Goal: Check status: Check status

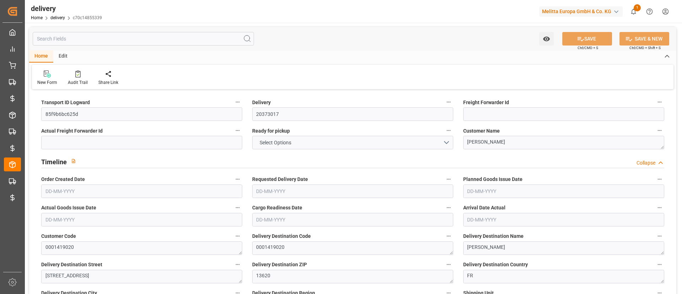
type input "1"
type input "5.05"
type input "28.165"
type input "15.5"
type input "5"
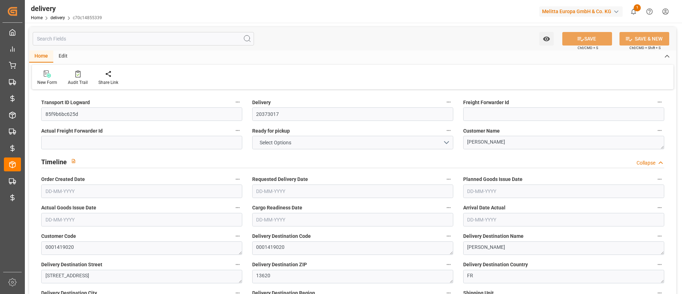
type input "1"
type input "0"
type input "1"
type input "0"
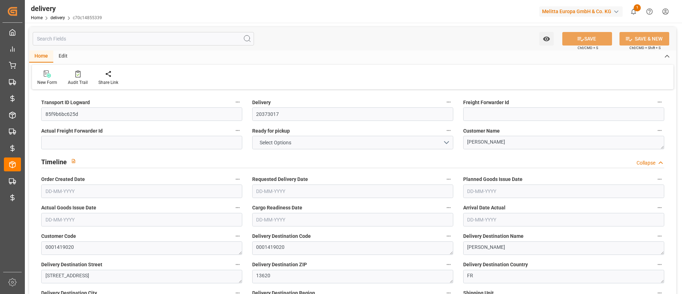
type input "0"
type input "24.92"
type input "0"
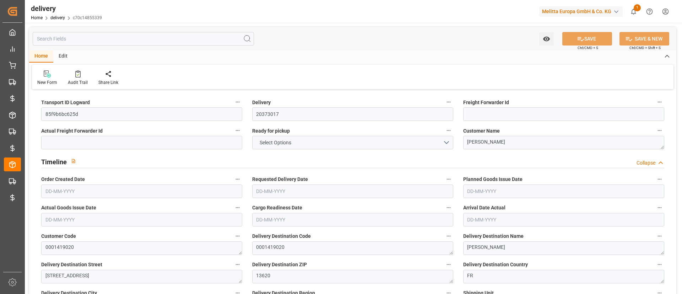
type input "1.5"
type input "0"
type input "1"
type input "0"
type input "5.165"
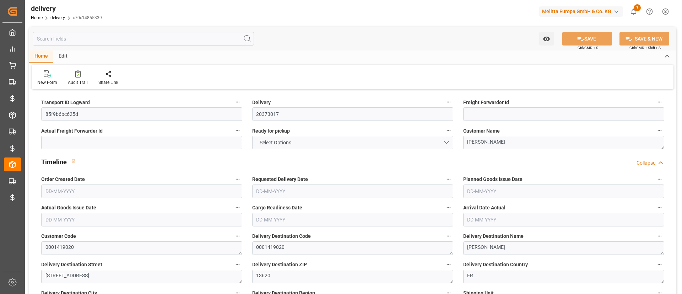
type input "101"
type input "35.9893"
type input "0.0023"
type input "0"
type input "26-06-2025"
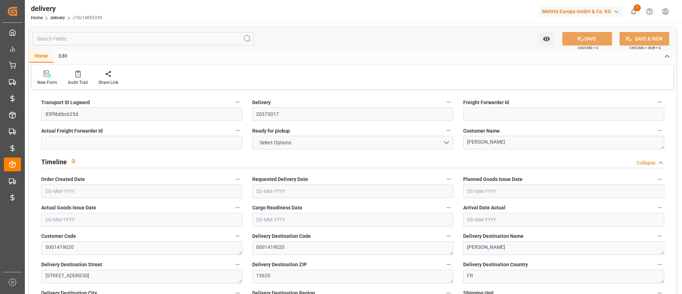
type input "30-06-2025"
type input "26-06-2025"
type input "25-06-2025 16:00"
click at [160, 40] on input "text" at bounding box center [143, 38] width 221 height 13
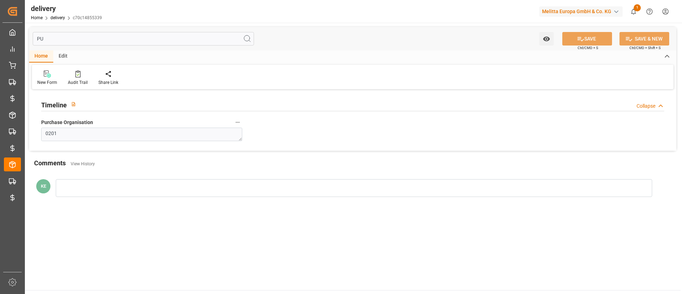
type input "P"
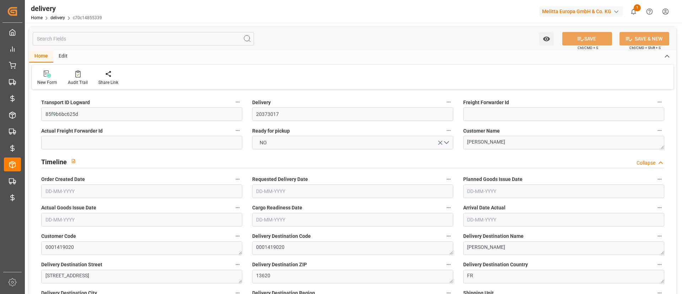
type input "26-06-2025"
type input "5.05"
type input "15.5"
type input "5"
type input "0"
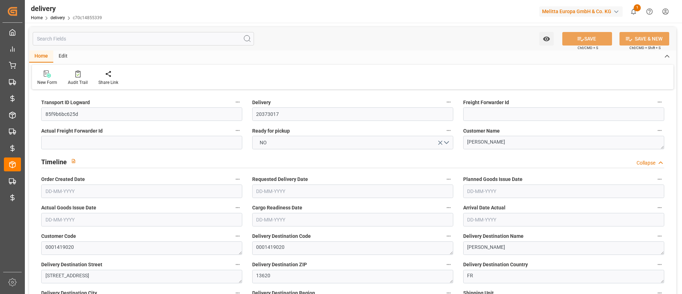
type input "0"
type input "1.5"
type input "5.165"
type input "101"
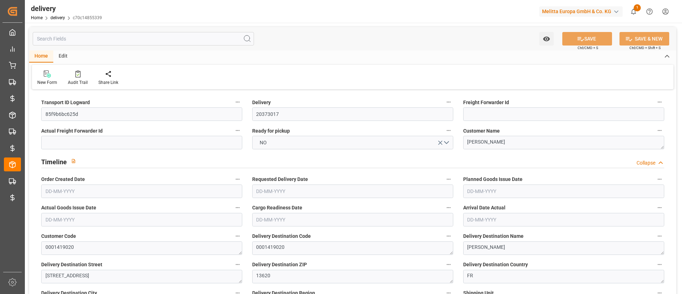
type input "35.9893"
type input "0.0023"
type input "0"
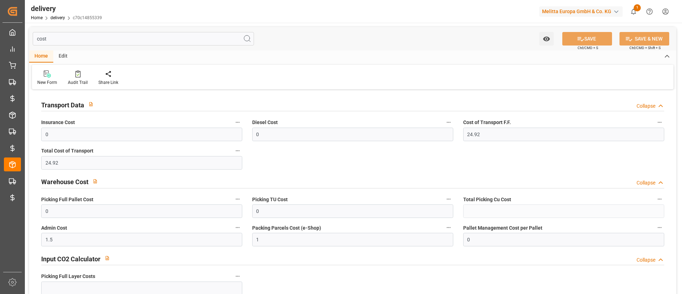
click at [457, 213] on div "Picking TU Cost 0" at bounding box center [352, 206] width 211 height 28
click at [154, 43] on input "cost" at bounding box center [143, 38] width 221 height 13
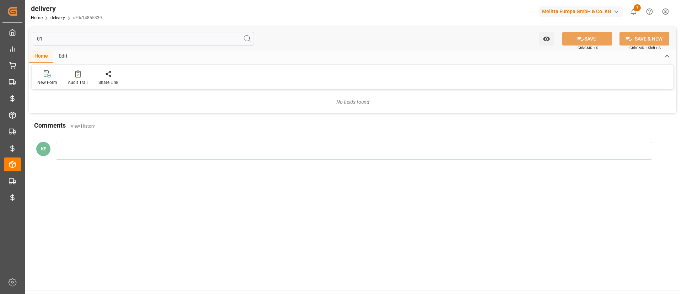
type input "0"
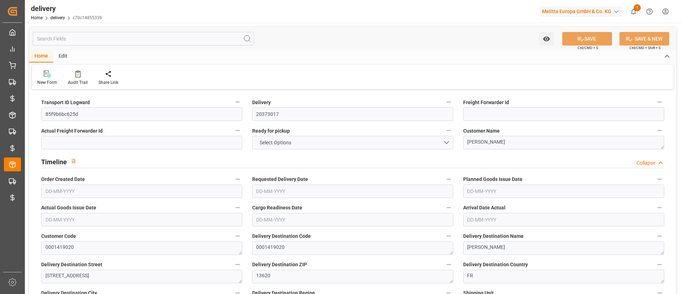
type input "1"
type input "5.05"
type input "28.165"
type input "15.5"
type input "5"
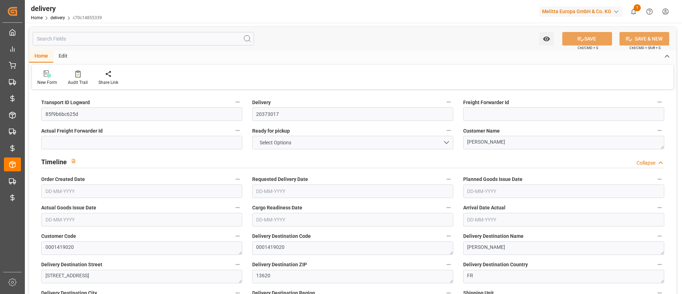
type input "1"
type input "0"
type input "1"
type input "0"
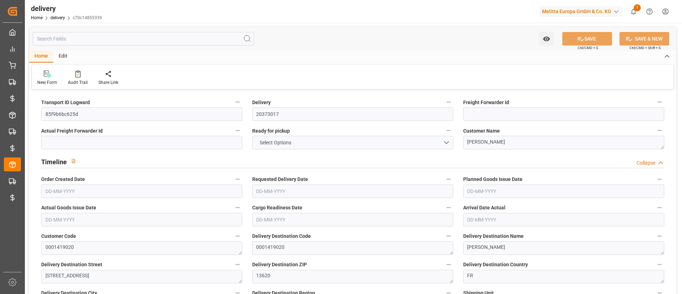
type input "0"
type input "24.92"
type input "0"
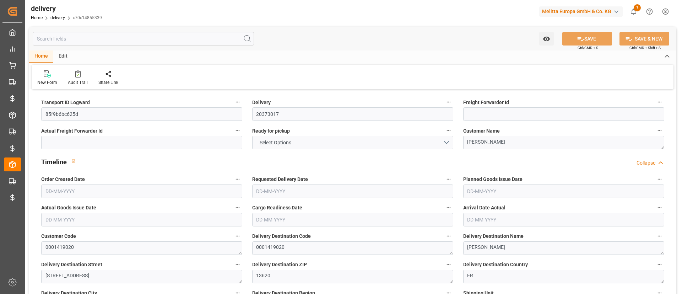
type input "1.5"
type input "0"
type input "1"
type input "0"
type input "5.165"
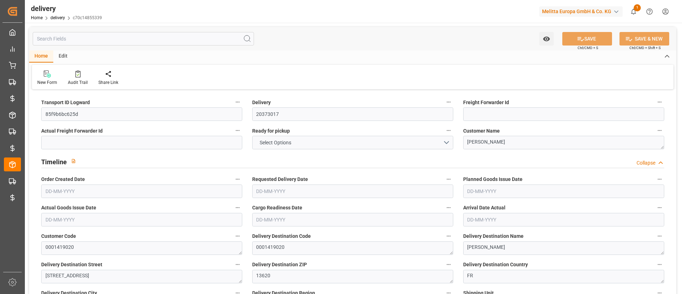
type input "101"
type input "35.9893"
type input "0.0023"
type input "0"
type input "26-06-2025"
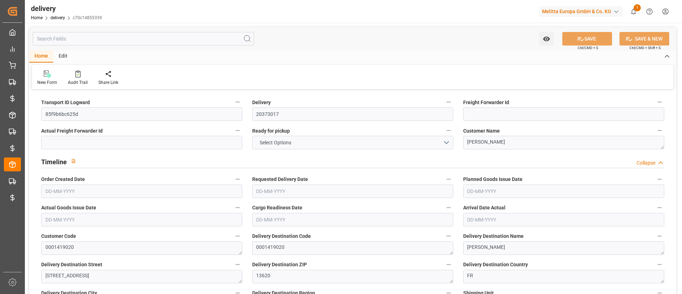
type input "30-06-2025"
type input "26-06-2025"
type input "25-06-2025 16:00"
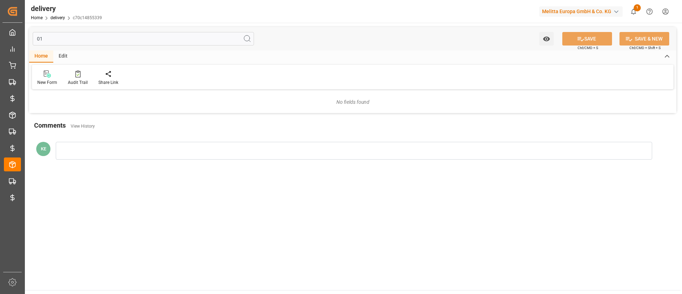
type input "0"
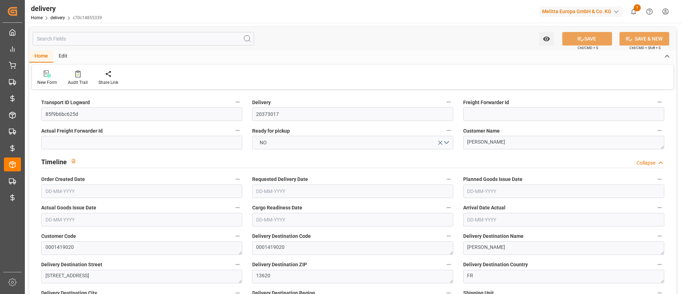
type input "26-06-2025"
type input "30-06-2025"
type input "26-06-2025"
type input "25-06-2025 16:00"
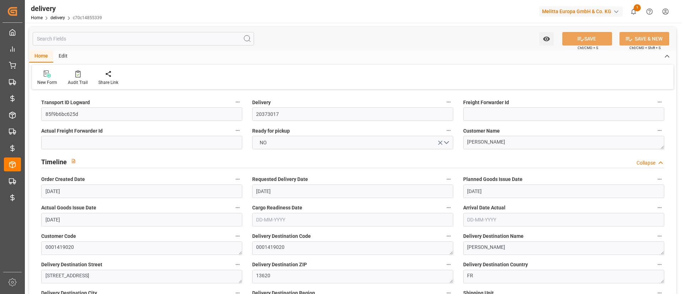
click at [143, 41] on input "text" at bounding box center [143, 38] width 221 height 13
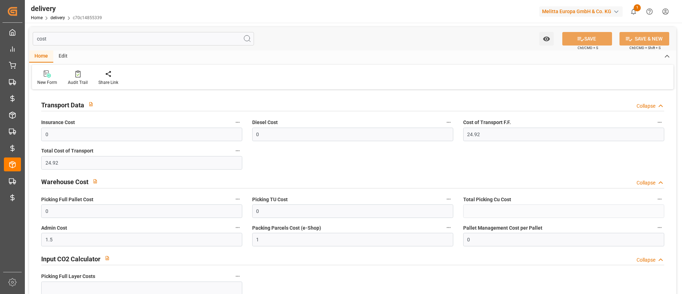
type input "cost"
click at [59, 20] on link "delivery" at bounding box center [57, 17] width 15 height 5
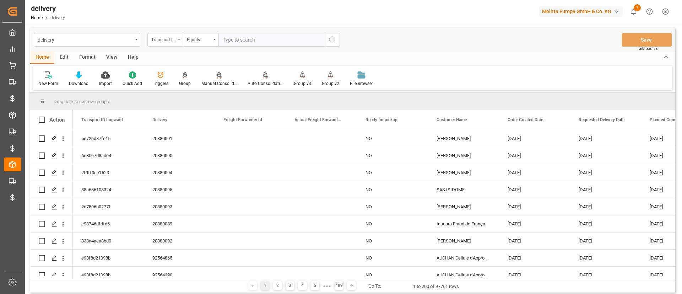
click at [175, 34] on div "Transport ID Logward" at bounding box center [165, 39] width 36 height 13
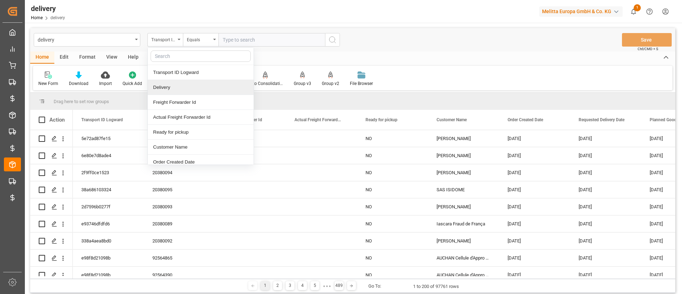
click at [178, 83] on div "Delivery" at bounding box center [201, 87] width 106 height 15
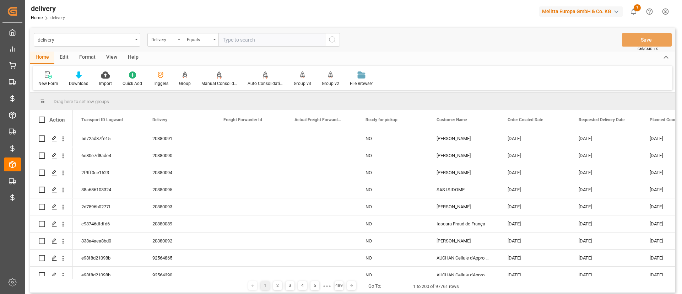
click at [239, 42] on input "text" at bounding box center [271, 39] width 107 height 13
paste input "92560185"
type input "92560185"
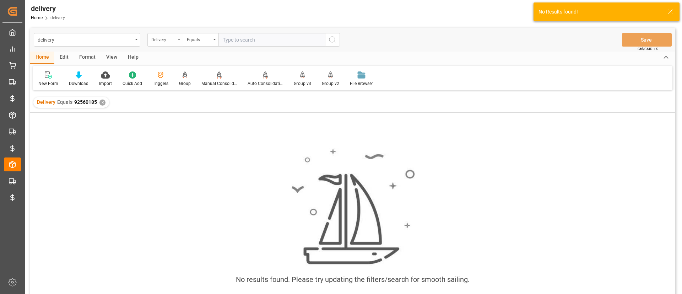
click at [169, 41] on div "Delivery" at bounding box center [163, 39] width 24 height 8
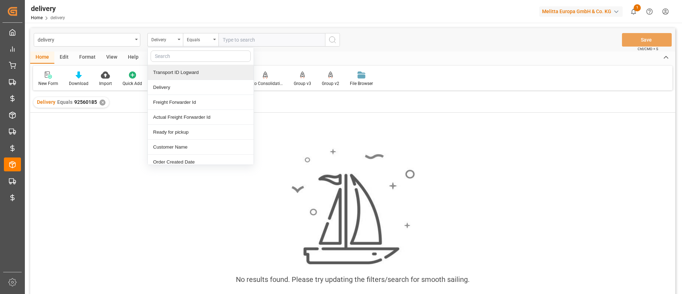
click at [197, 74] on div "Transport ID Logward" at bounding box center [201, 72] width 106 height 15
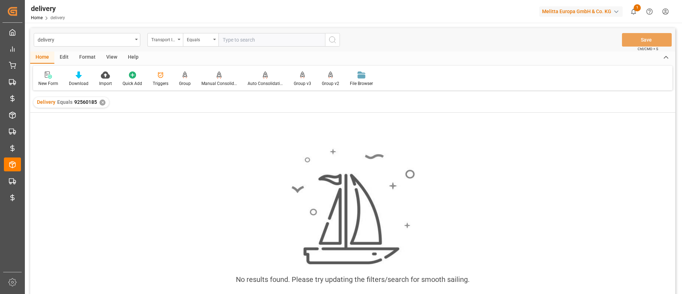
click at [254, 46] on input "text" at bounding box center [271, 39] width 107 height 13
click at [253, 45] on input "text" at bounding box center [271, 39] width 107 height 13
paste input "92560185"
type input "92560185"
click at [338, 35] on button "search button" at bounding box center [332, 39] width 15 height 13
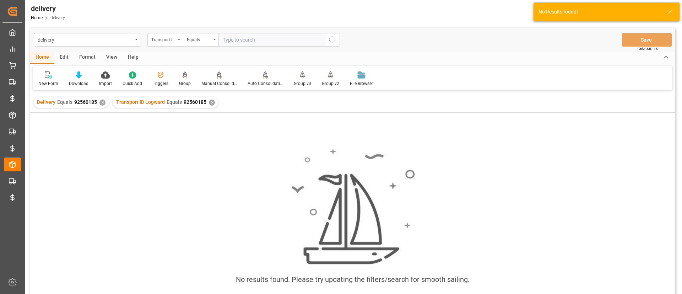
click at [101, 101] on div "✕" at bounding box center [102, 102] width 6 height 6
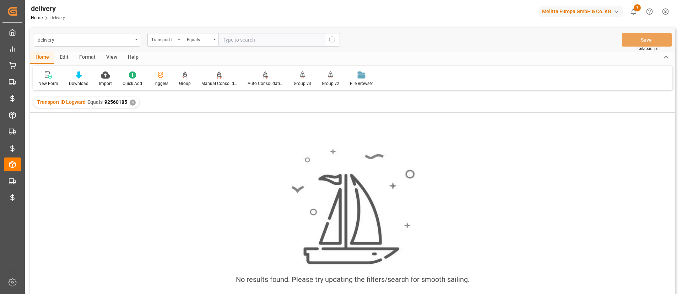
click at [234, 36] on input "text" at bounding box center [271, 39] width 107 height 13
paste input "7c075d175bb8"
type input "7c075d175bb8"
click at [326, 40] on button "search button" at bounding box center [332, 39] width 15 height 13
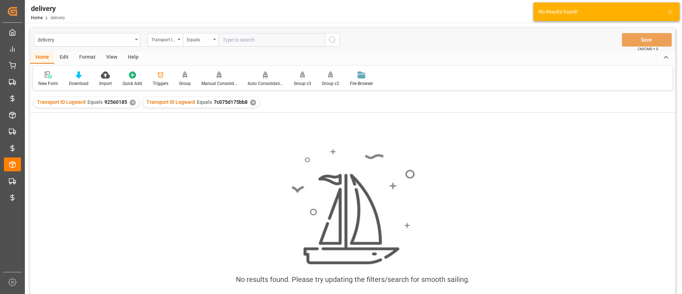
click at [131, 101] on div "✕" at bounding box center [133, 102] width 6 height 6
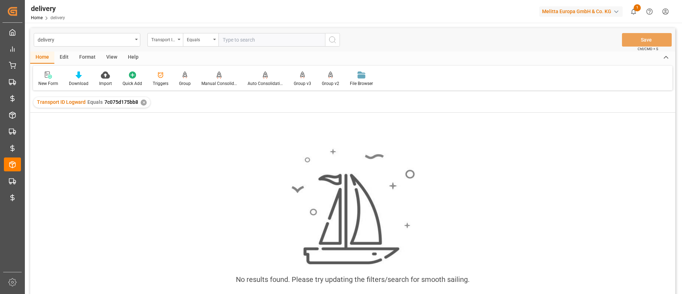
click at [595, 15] on div "Melitta Europa GmbH & Co. KG" at bounding box center [580, 11] width 83 height 10
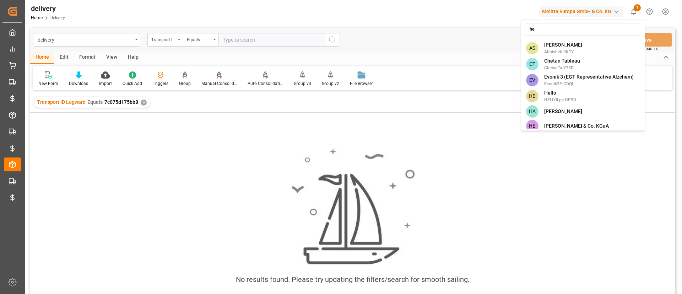
type input "h"
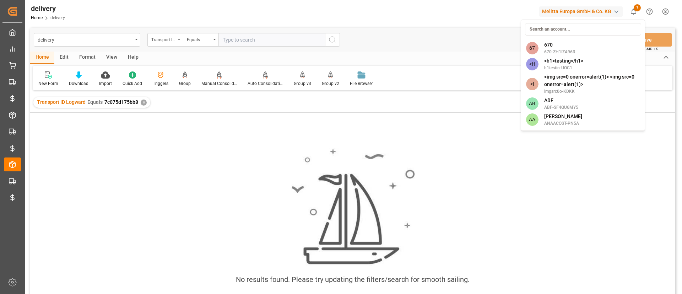
click at [78, 131] on html "Created by potrace 1.15, written by Peter Selinger 2001-2017 Created by potrace…" at bounding box center [341, 147] width 682 height 294
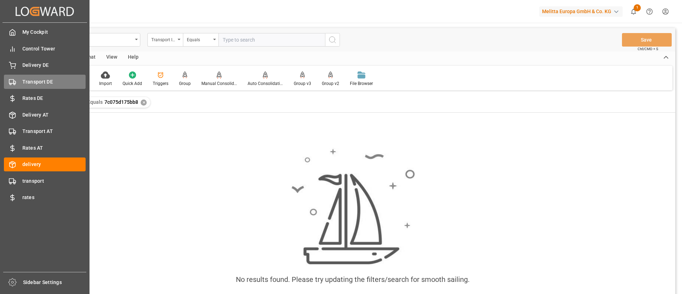
click at [62, 84] on span "Transport DE" at bounding box center [54, 81] width 64 height 7
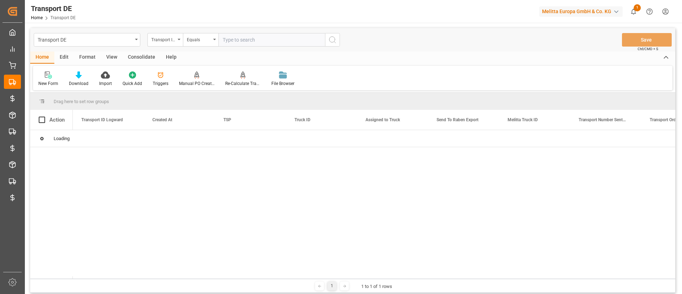
click at [263, 41] on input "text" at bounding box center [271, 39] width 107 height 13
paste input "7c075d175bb8"
type input "7c075d175bb8"
click at [332, 40] on icon "search button" at bounding box center [332, 40] width 9 height 9
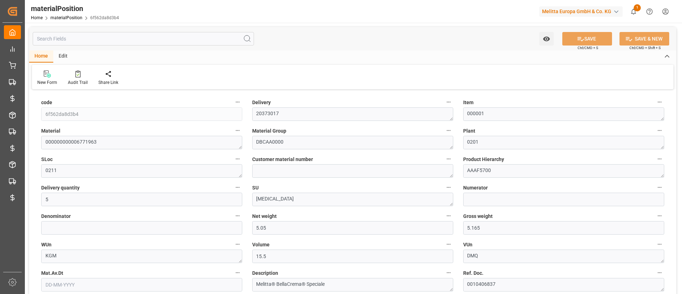
click at [162, 43] on input "text" at bounding box center [143, 38] width 221 height 13
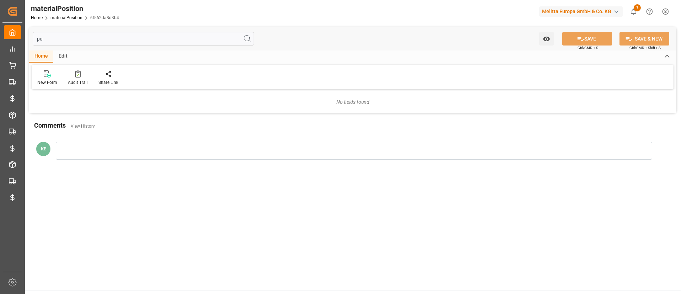
type input "p"
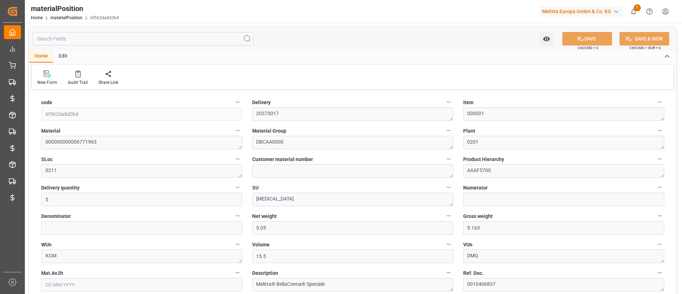
type input "25-06-2025 16:00"
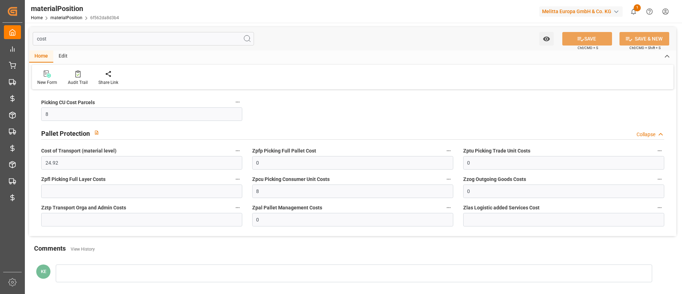
type input "cost"
click at [276, 113] on div "Picking CU Cost Parcels 8 Pallet Protection Collapse Cost of Transport (materia…" at bounding box center [352, 163] width 647 height 145
click at [239, 103] on icon "button" at bounding box center [238, 102] width 6 height 6
click at [307, 100] on div at bounding box center [341, 147] width 682 height 294
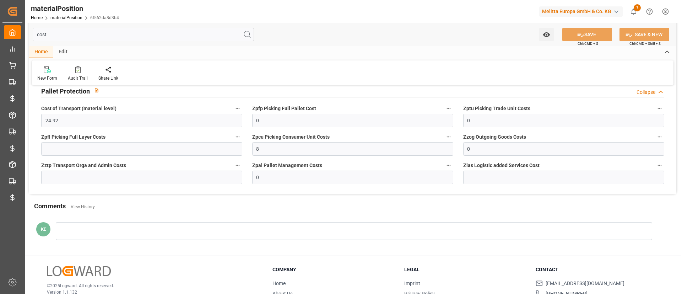
scroll to position [45, 0]
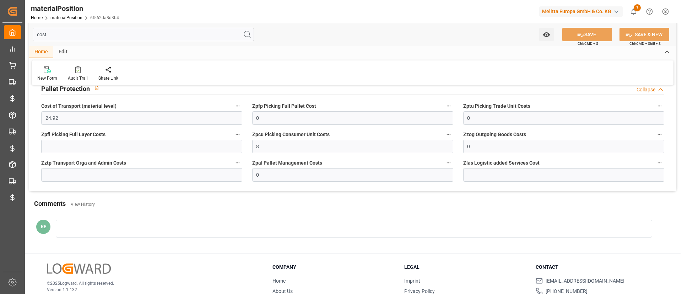
click at [170, 33] on input "cost" at bounding box center [143, 34] width 221 height 13
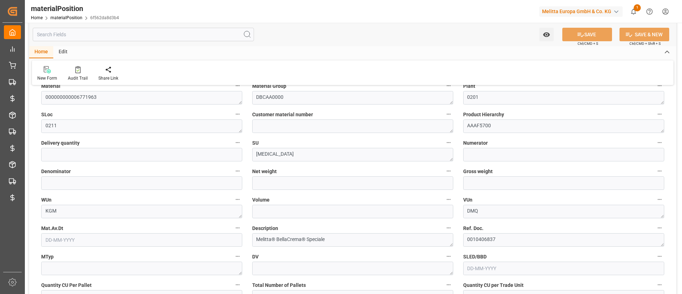
type input "5"
type input "5.05"
type input "5.165"
type input "15.5"
type input "192"
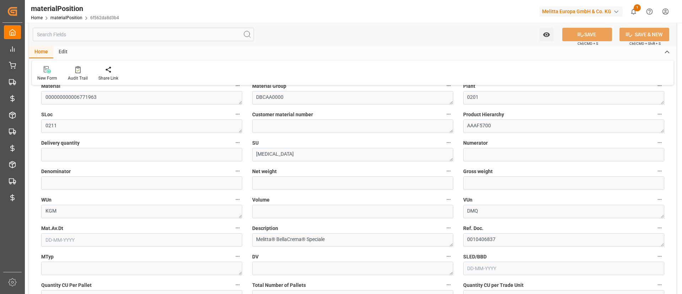
type input "0"
type input "8"
type input "5"
type input "101"
type input "0.0023"
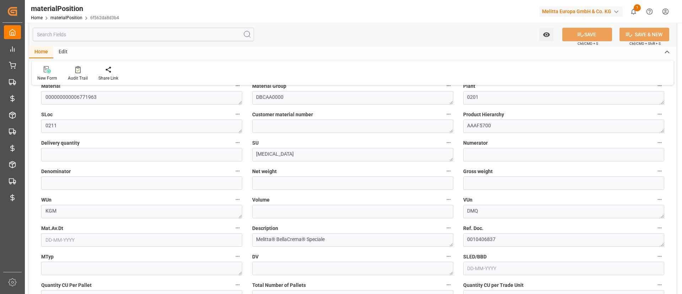
type input "35.9893"
type input "25-06-2025 16:00"
click at [247, 121] on div "Customer material number" at bounding box center [352, 121] width 211 height 28
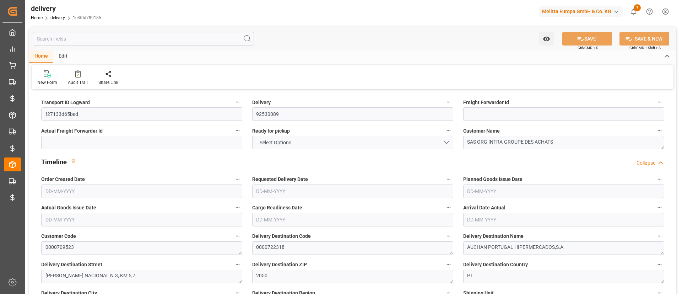
type input "2"
type input "170.844"
type input "278"
type input "1262.4"
type input "0"
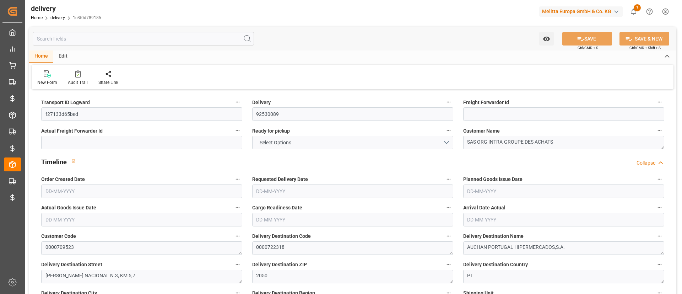
type input "2"
type input "1"
type input "0"
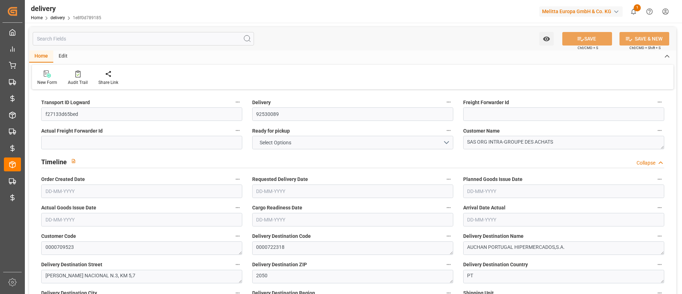
type input "0"
type input "4.9"
type input "0"
type input "1.5"
type input "1.3"
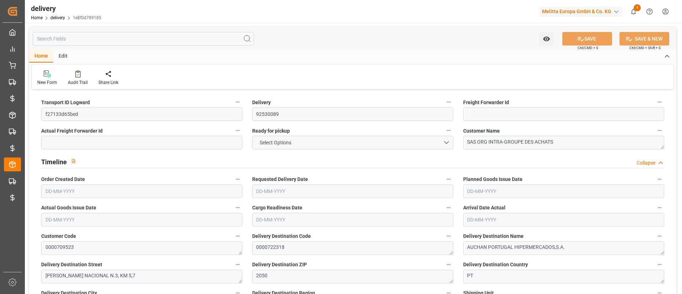
type input "0"
type input "3"
type input "221.76"
type input "101"
type input "4810.7999"
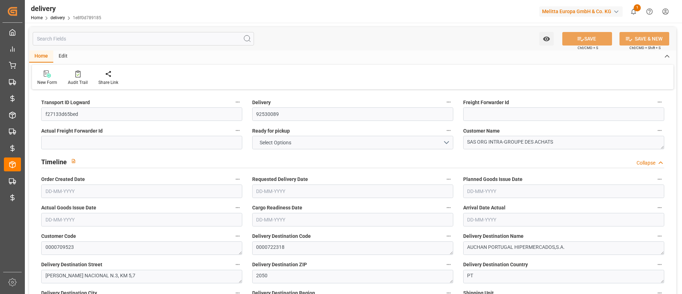
type input "0.3113"
type input "0"
type input "17-06-2025"
type input "20-06-2025"
type input "13-06-2025"
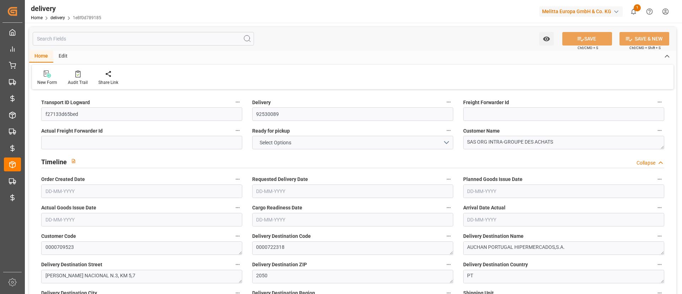
type input "17-06-2025"
type input "12-06-2025 11:01"
click at [183, 39] on input "text" at bounding box center [143, 38] width 221 height 13
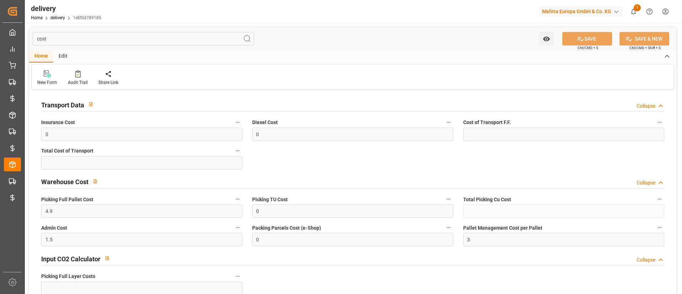
click at [119, 37] on input "cost" at bounding box center [143, 38] width 221 height 13
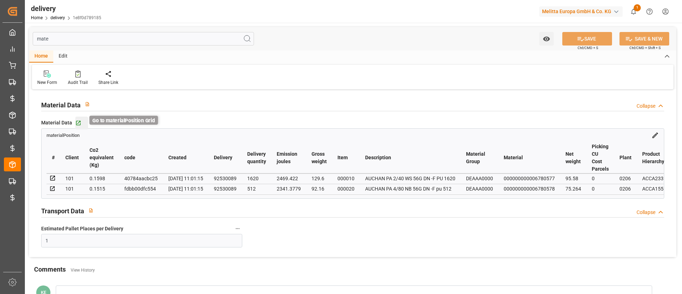
click at [78, 124] on icon "button" at bounding box center [78, 123] width 6 height 6
click at [150, 39] on input "mate" at bounding box center [143, 38] width 221 height 13
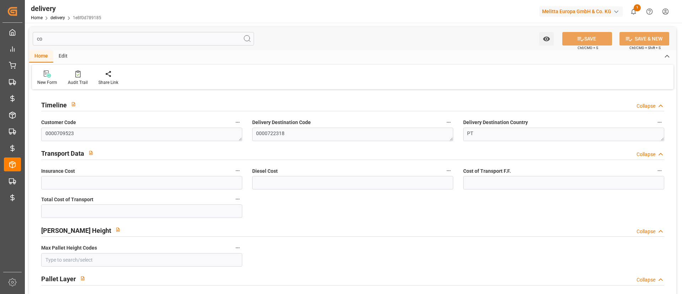
type input "cos"
type input "0"
type input "4.9"
type input "0"
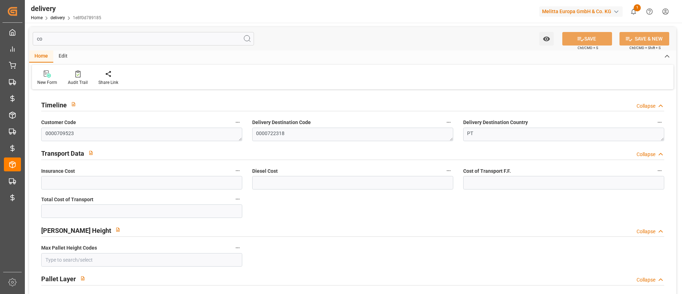
type input "1.5"
type input "0"
type input "3"
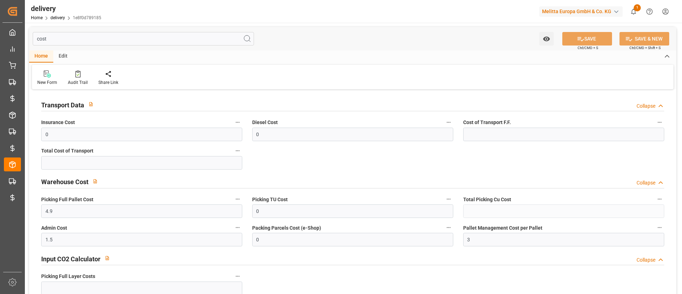
type input "cost"
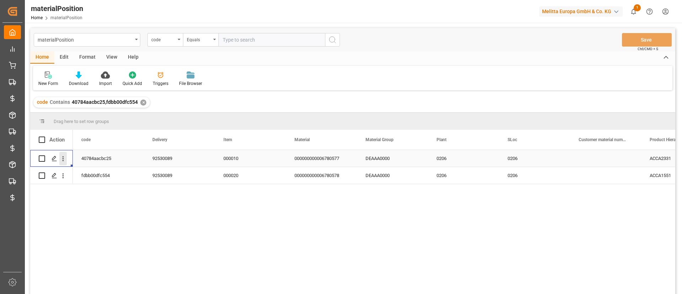
click at [63, 159] on icon "open menu" at bounding box center [62, 158] width 7 height 7
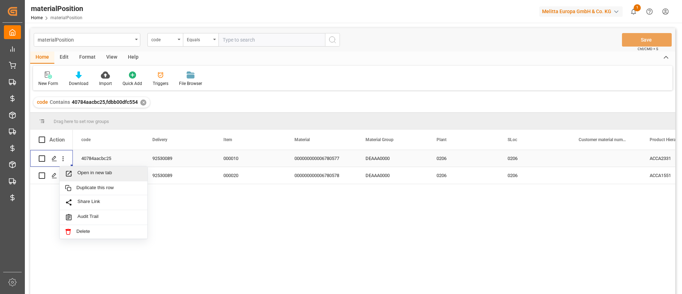
click at [87, 170] on span "Open in new tab" at bounding box center [109, 173] width 65 height 7
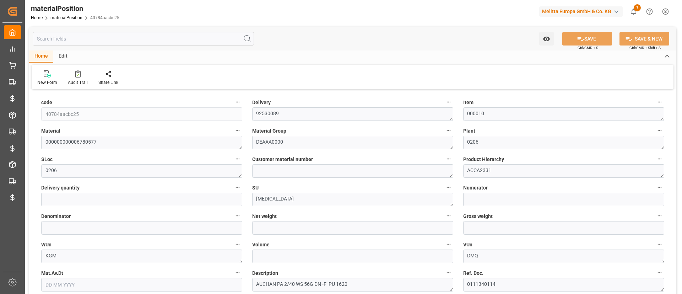
type input "1620"
type input "95.58"
type input "129.6"
type input "648"
type input "1620"
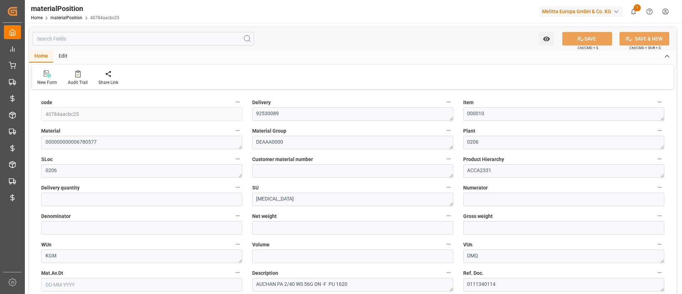
type input "1"
type input "18"
type input "0"
type input "101"
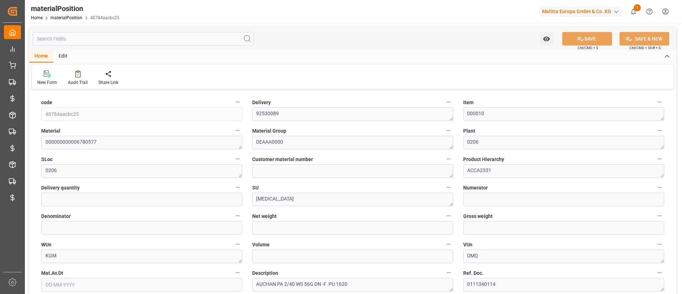
type input "0.1598"
type input "2469.422"
type input "12-06-2025 11:01"
click at [165, 40] on input "text" at bounding box center [143, 38] width 221 height 13
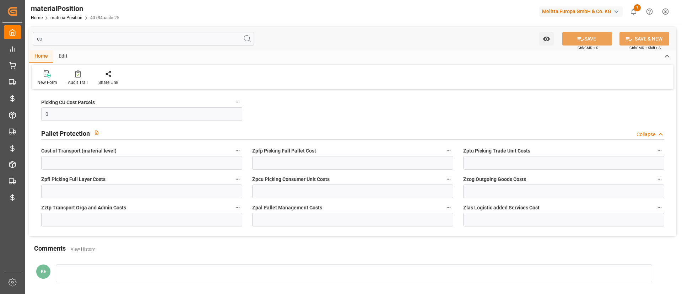
type input "c"
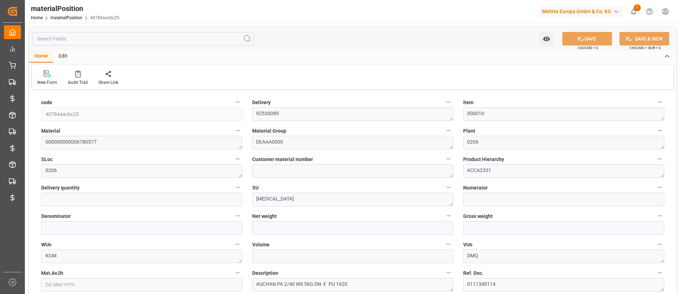
type input "1620"
type input "95.58"
type input "129.6"
type input "648"
type input "1620"
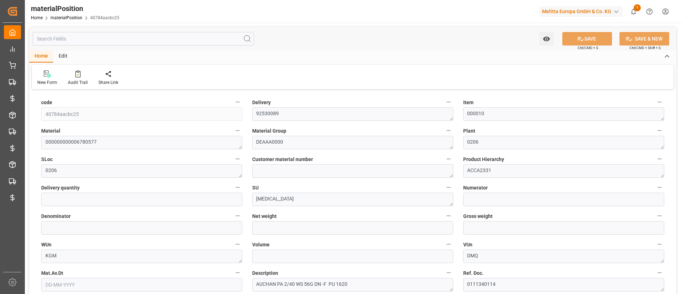
type input "1"
type input "18"
type input "0"
type input "101"
type input "0.1598"
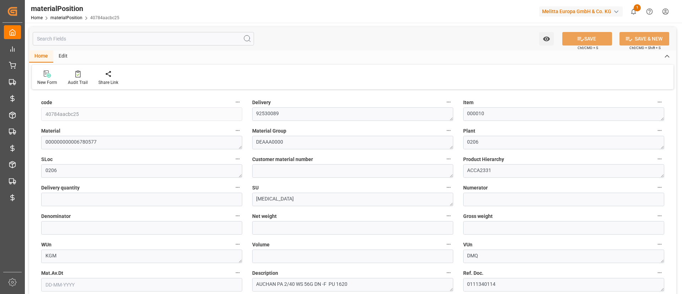
type input "2469.422"
type input "12-06-2025 11:01"
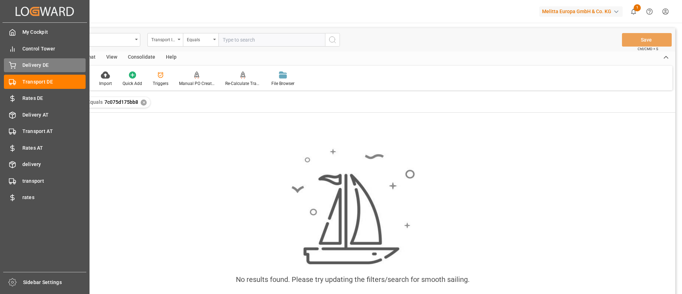
click at [60, 60] on div "Delivery DE Delivery DE" at bounding box center [45, 65] width 82 height 14
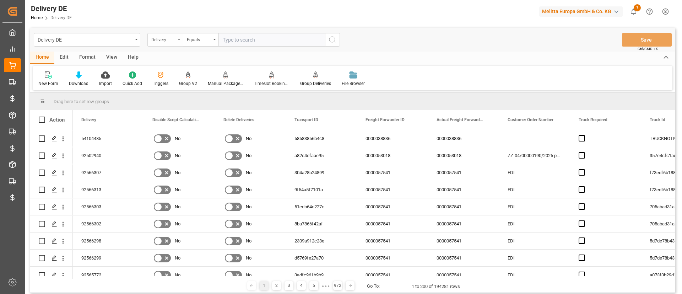
click at [172, 41] on div "Delivery" at bounding box center [163, 39] width 24 height 8
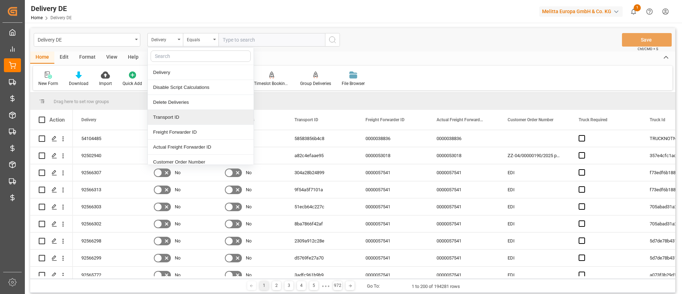
click at [197, 115] on div "Transport ID" at bounding box center [201, 117] width 106 height 15
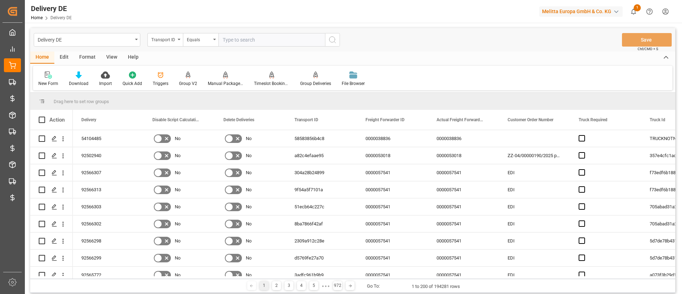
click at [247, 40] on input "text" at bounding box center [271, 39] width 107 height 13
paste input "7c075d175bb8"
type input "7c075d175bb8"
click at [334, 43] on icon "search button" at bounding box center [332, 40] width 9 height 9
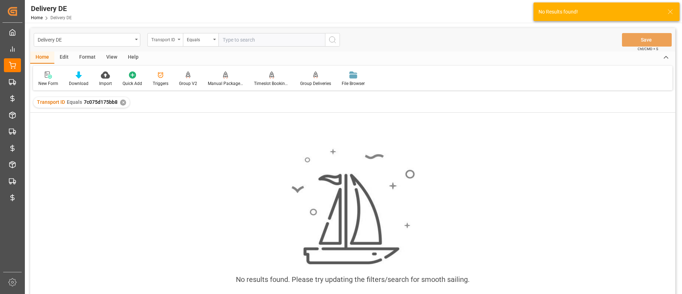
click at [156, 41] on div "Transport ID" at bounding box center [163, 39] width 24 height 8
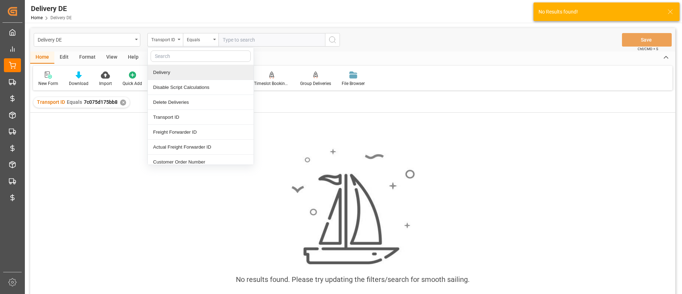
click at [185, 73] on div "Delivery" at bounding box center [201, 72] width 106 height 15
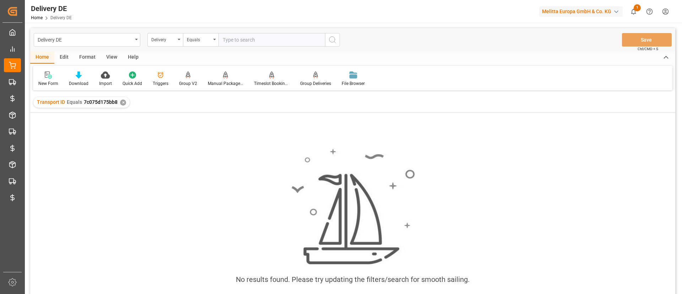
click at [238, 40] on input "text" at bounding box center [271, 39] width 107 height 13
paste input "92560185"
type input "92560185"
click at [327, 41] on button "search button" at bounding box center [332, 39] width 15 height 13
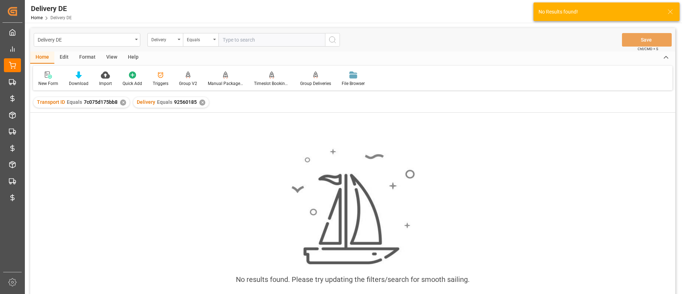
click at [125, 104] on div "✕" at bounding box center [123, 102] width 6 height 6
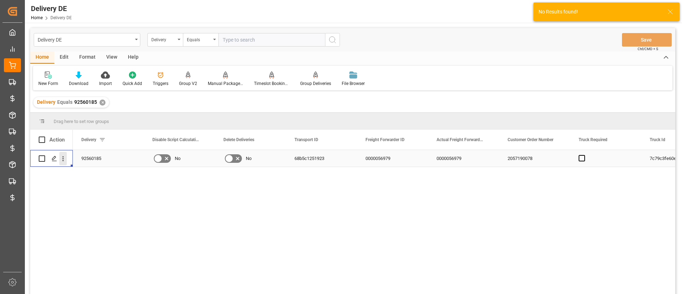
click at [64, 162] on button "open menu" at bounding box center [62, 158] width 7 height 13
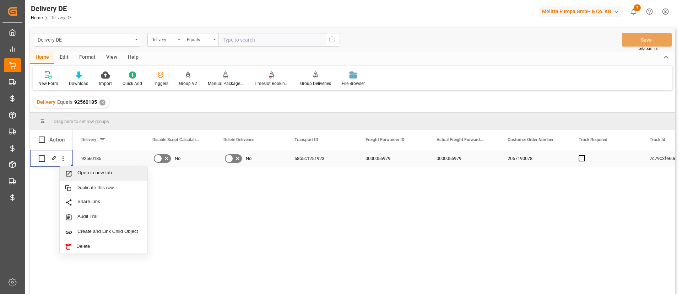
click at [96, 170] on span "Open in new tab" at bounding box center [109, 173] width 65 height 7
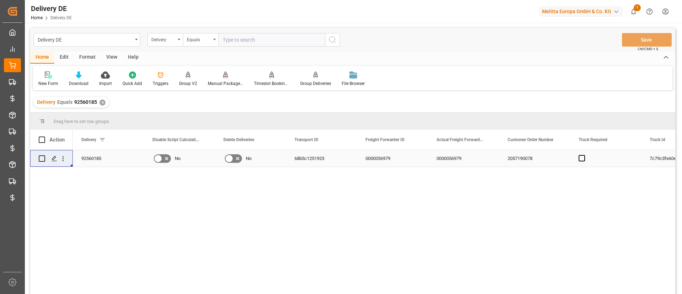
click at [102, 101] on div "✕" at bounding box center [102, 102] width 6 height 6
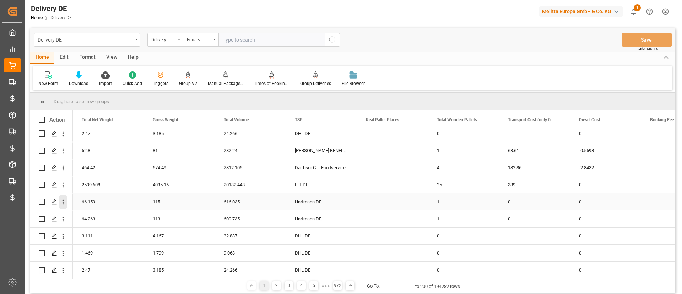
click at [65, 203] on icon "open menu" at bounding box center [62, 201] width 7 height 7
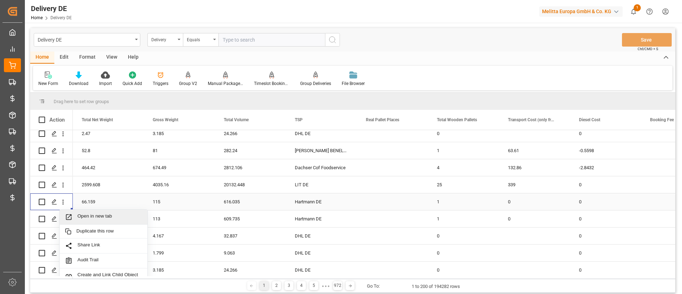
click at [89, 213] on span "Open in new tab" at bounding box center [109, 216] width 65 height 7
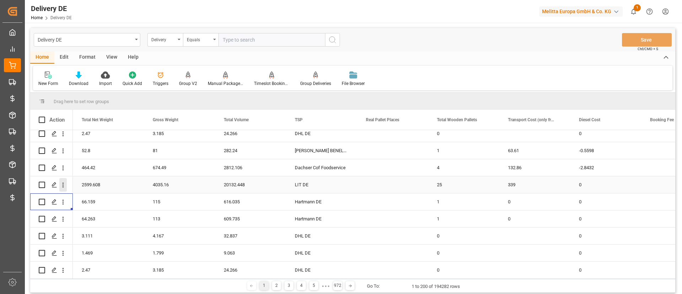
click at [65, 185] on icon "open menu" at bounding box center [62, 184] width 7 height 7
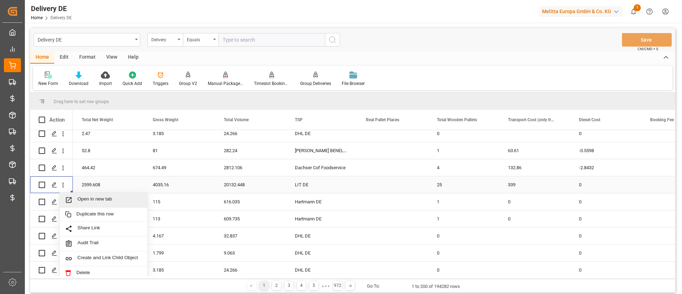
click at [84, 197] on span "Open in new tab" at bounding box center [109, 199] width 65 height 7
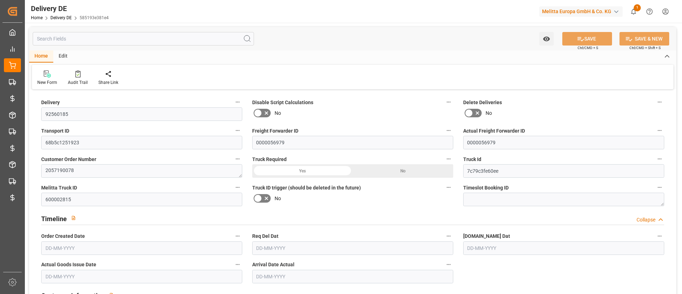
type input "13"
type input "7"
type input "6.25"
type input "1283.222"
type input "2122"
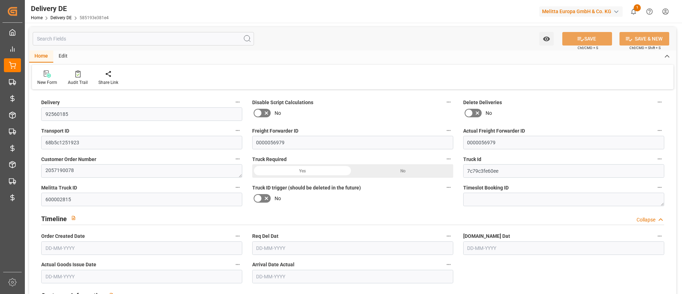
type input "10804.632"
type input "[DATE]"
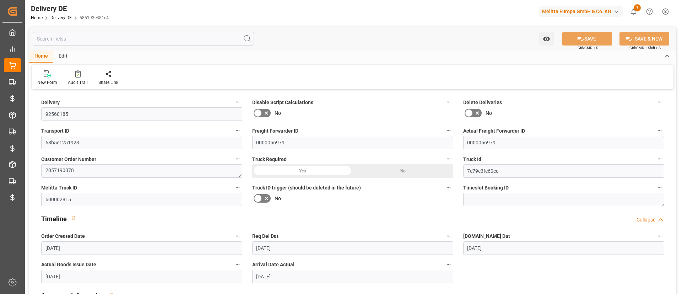
type input "[DATE]"
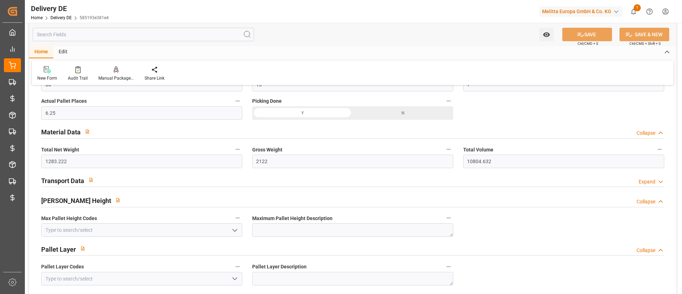
scroll to position [509, 0]
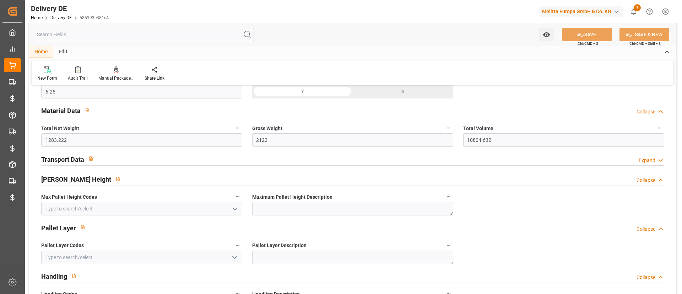
click at [193, 37] on input "text" at bounding box center [143, 34] width 221 height 13
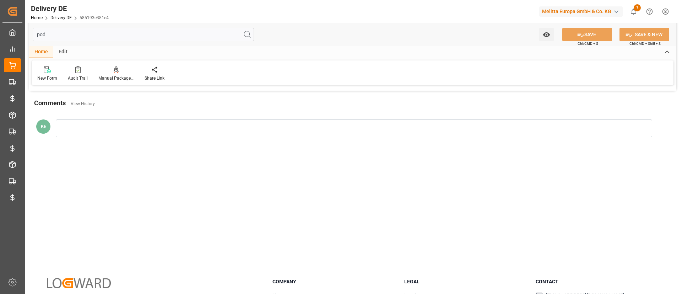
scroll to position [0, 0]
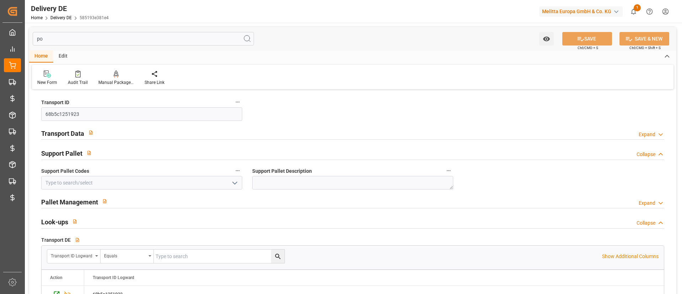
type input "p"
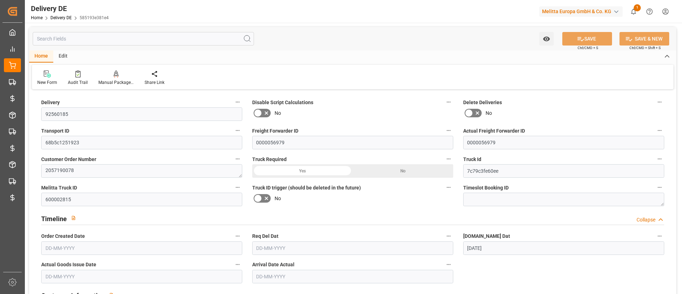
type input "1283.222"
type input "2122"
type input "10804.632"
type input "19-09-2025"
type input "[DATE]"
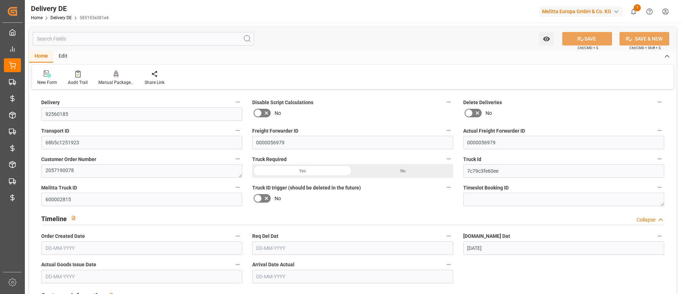
type input "[DATE]"
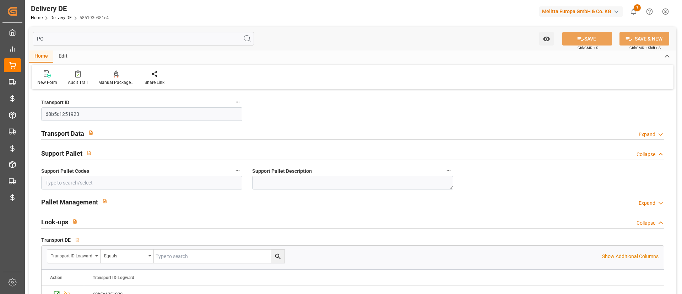
type input "P"
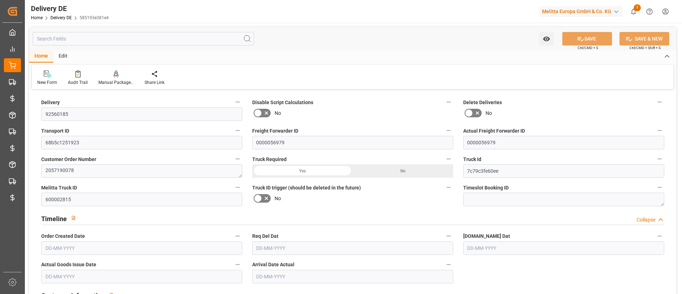
type input "24-09-2025"
type input "1283.222"
type input "2122"
type input "10804.632"
type input "19-09-2025"
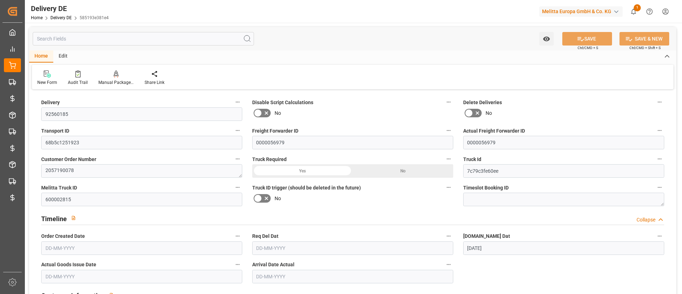
type input "26-09-2025"
type input "25-09-2025"
type input "[DATE]"
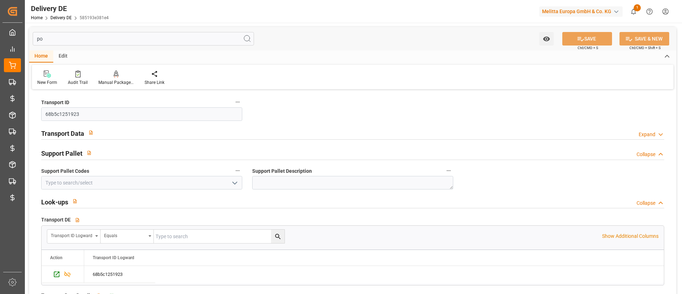
type input "p"
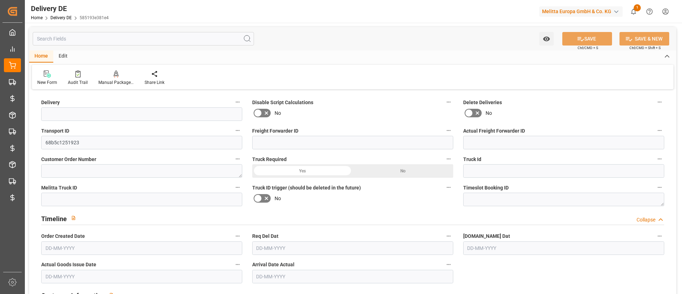
type input "92560185"
type input "0000056979"
type textarea "2057190078"
type input "7c79c3fe60ee"
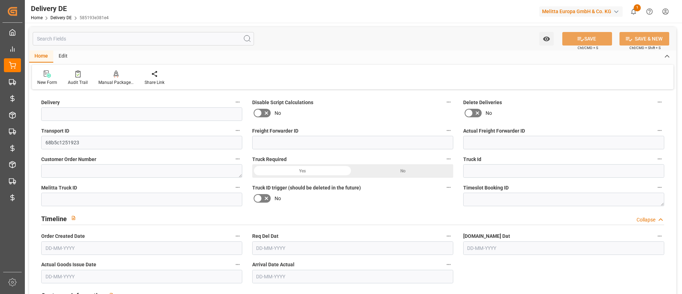
type input "600002815"
type textarea "TS Lager 241 Raunheim"
type textarea "0000007416"
type textarea "TS Lager 241 Raunheim"
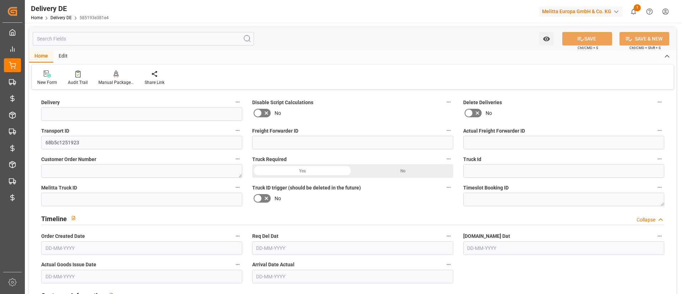
type textarea "Tejorstr. 2"
type textarea "DE"
type textarea "Raunheim"
type textarea "65"
type textarea "1"
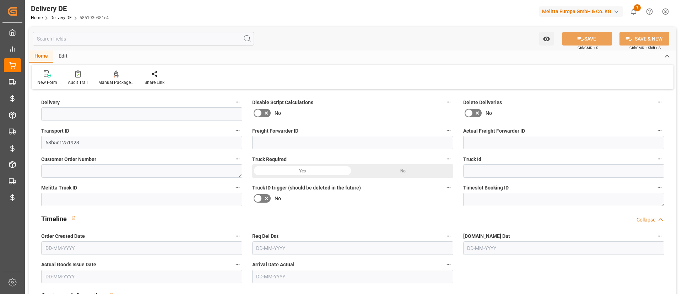
type textarea "DE_02"
type input "DE_02"
type input "DAP"
type input "13"
type input "7"
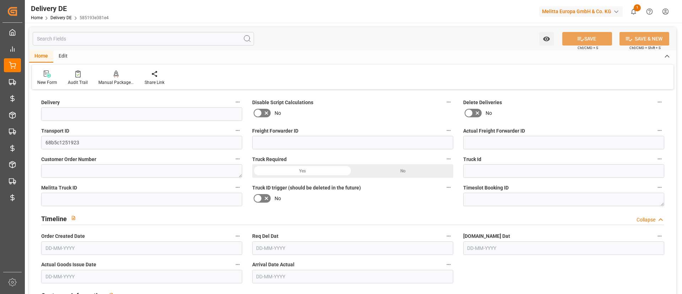
type input "6.25"
type input "24-09-2025"
type input "1283.222"
type input "2122"
type input "10804.632"
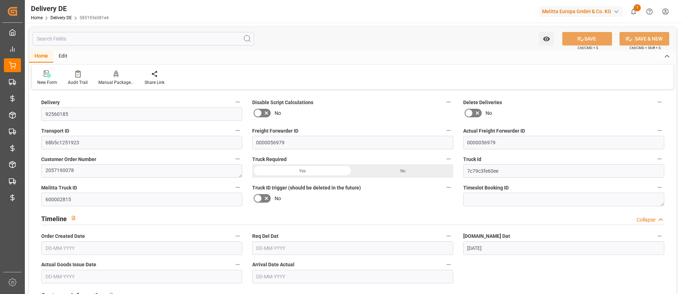
type input "19-09-2025"
type input "26-09-2025"
type input "25-09-2025"
type input "26-09-2025"
click at [386, 111] on div "No" at bounding box center [352, 112] width 201 height 11
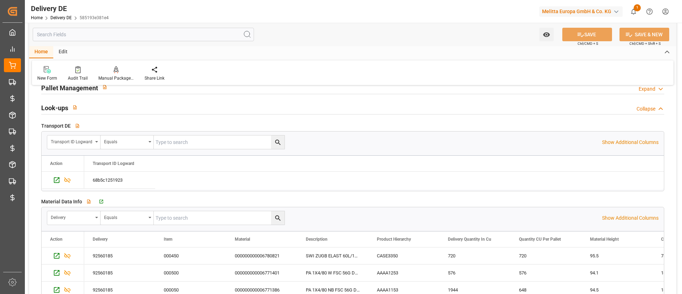
scroll to position [1078, 0]
click at [57, 178] on icon "Press SPACE to select this row." at bounding box center [56, 178] width 7 height 7
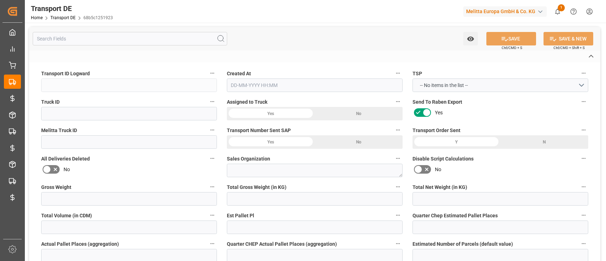
type input "68b5c1251923"
type input "7c79c3fe60ee"
type input "600002815"
type textarea "1"
type input "Yes"
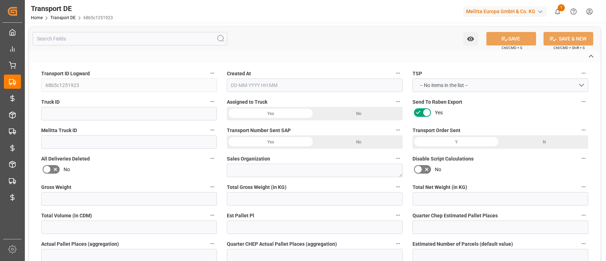
type input "307.367"
type textarea "0000007416"
type textarea "TS Lager 241 Raunheim"
type input "Tejorstr. 2"
type input "65479"
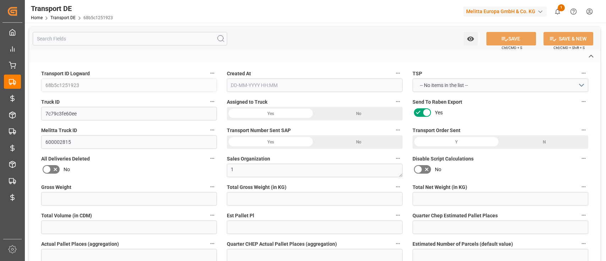
type textarea "Raunheim"
type input "DE"
type input "DE-32423"
type input "Rhenus Retail Services GmbH"
type input "Hans-Böckler-Strasse 37"
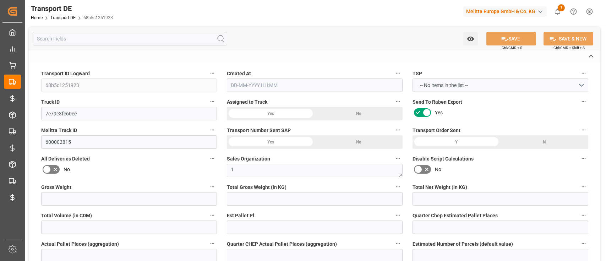
type input "32423"
type input "Minden"
type input "DE"
type input "Melitta Europa GmbH & Co. KG"
type input "[STREET_ADDRESS]"
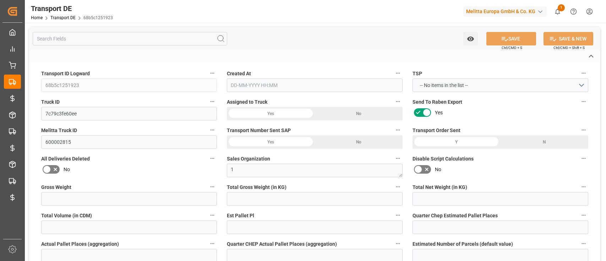
type input "32427"
type input "Minden"
type input "DE"
type textarea "5ef10c35e028"
type input "Road"
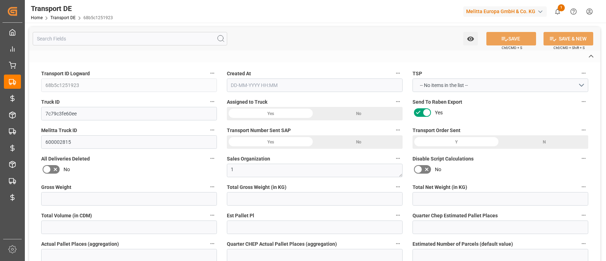
type input "DE"
type input "32423"
type input "DE"
type input "65479"
type input "Partial Load"
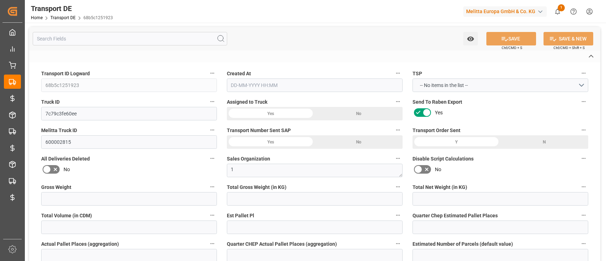
type input "26-40 t"
type input "EURO 6"
type input "Diesel"
type input "DE_02"
type input "DAP"
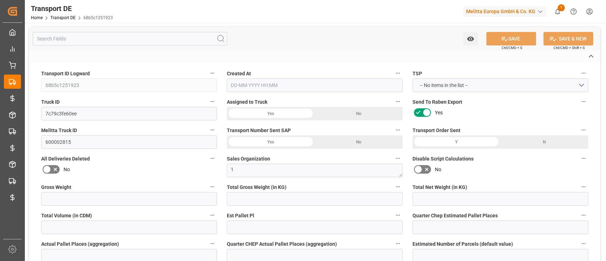
type input "DE 126011900"
type input "2122"
type input "1801.694"
type input "1283.222"
type input "10804.632"
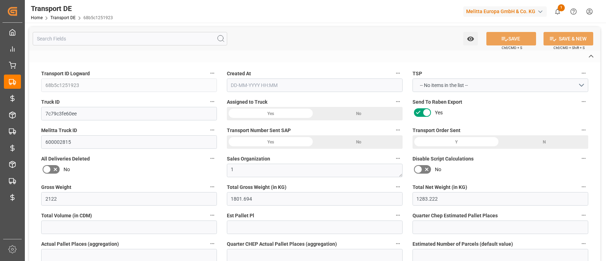
type input "7"
type input "0"
type input "6.25"
type input "0"
type input "1"
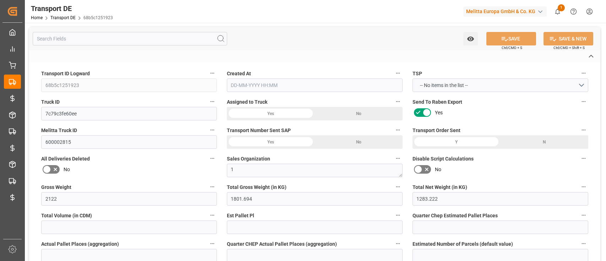
type input "13"
type input "12"
type input "40"
type input "0"
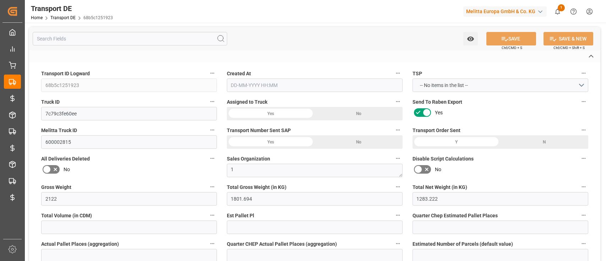
type input "242.84"
type input "64.527"
type input "242.84"
type input "65"
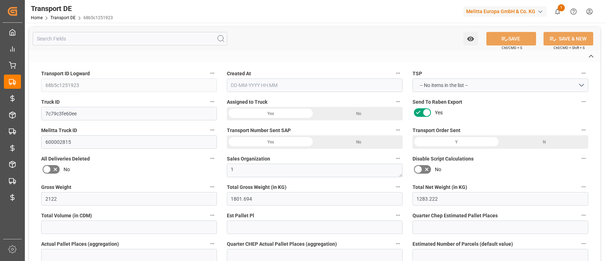
type input "13"
type input "0"
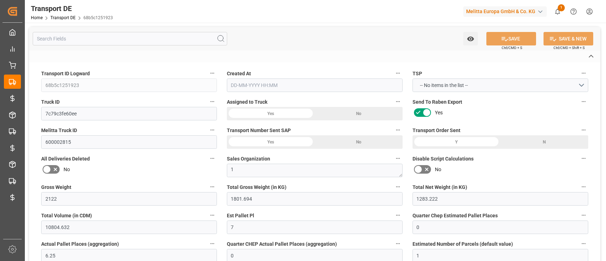
type input "0"
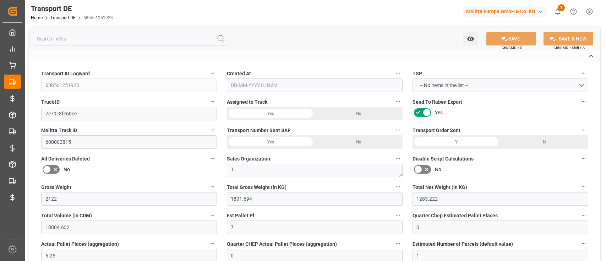
type input "0"
type input "1801.694"
type input "10767.6795"
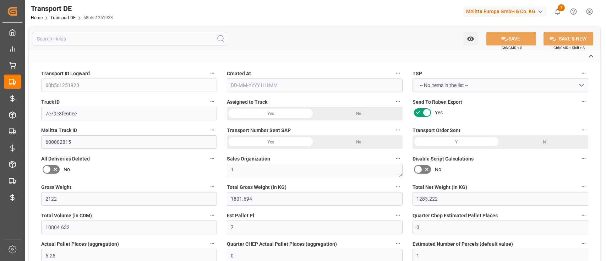
type input "21"
type input "80"
type input "0"
type input "1"
type input "12"
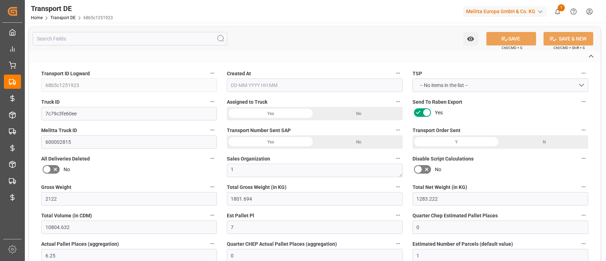
type input "0"
type input "1"
type input "0"
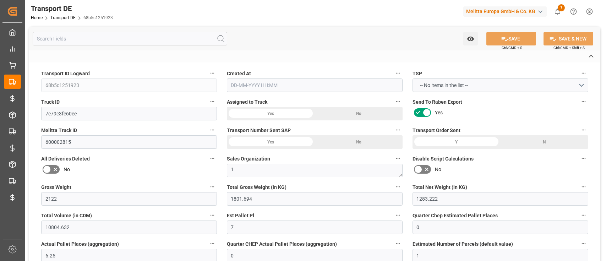
type input "0"
type input "638"
type input "307.367"
type input "242.84"
type input "19-09-2025 21:01"
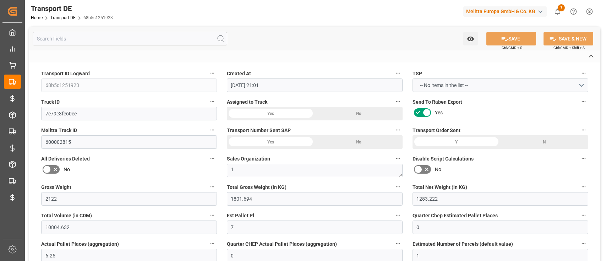
type input "24-09-2025"
type input "25-09-2025"
type input "26-09-2025"
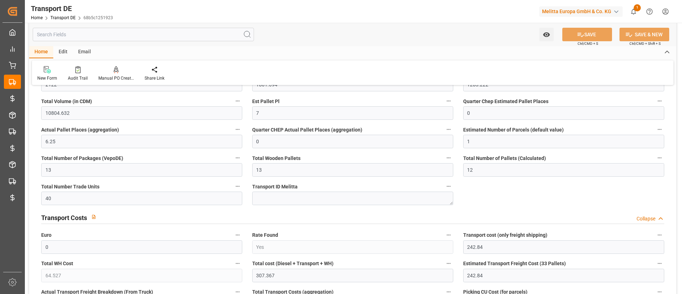
scroll to position [384, 0]
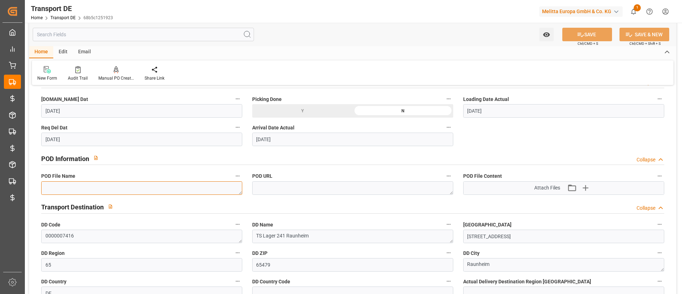
click at [220, 189] on textarea at bounding box center [141, 187] width 201 height 13
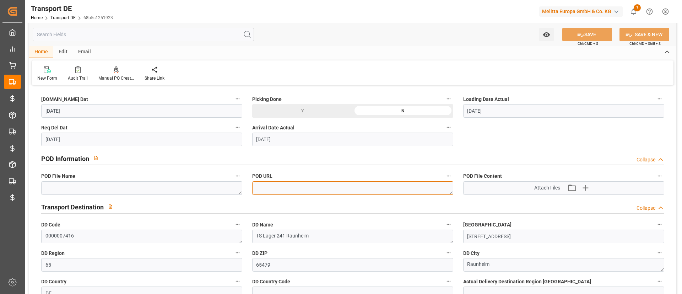
click at [290, 194] on textarea at bounding box center [352, 187] width 201 height 13
click at [245, 190] on div "POD File Name" at bounding box center [141, 183] width 211 height 28
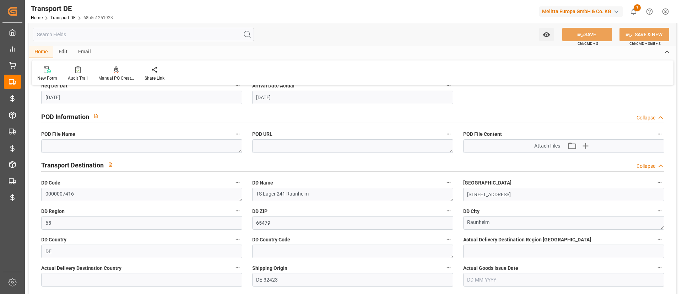
scroll to position [426, 0]
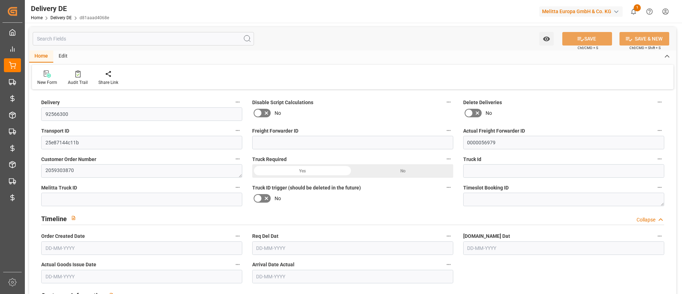
type input "0"
type input "1"
type input "66.159"
type input "115"
type input "616.035"
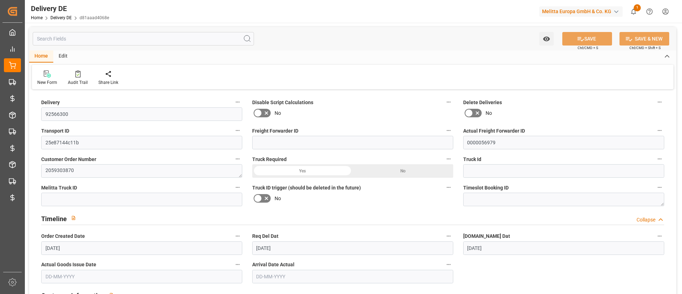
type input "[DATE]"
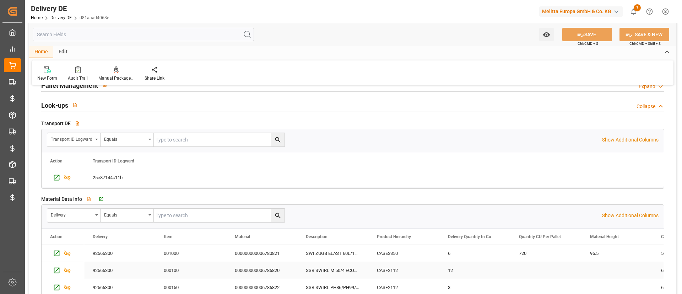
scroll to position [1079, 0]
click at [57, 175] on icon "Press SPACE to select this row." at bounding box center [56, 177] width 7 height 7
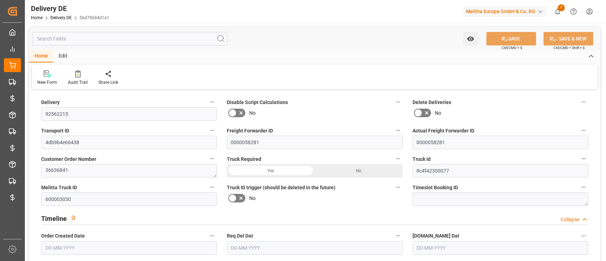
type input "25"
type input "12"
type input "2599.608"
type input "4035.16"
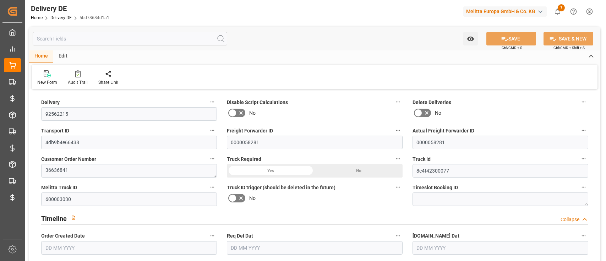
type input "20132.448"
type input "[DATE]"
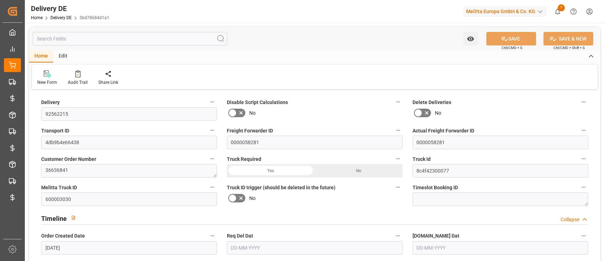
type input "[DATE]"
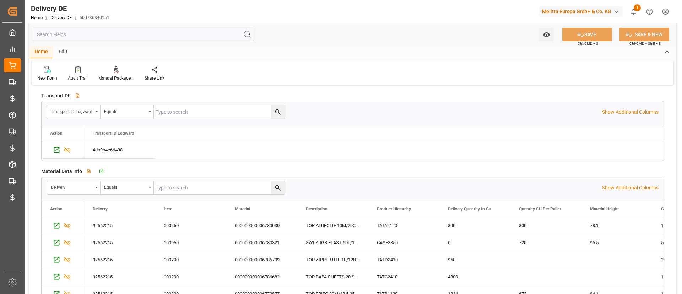
scroll to position [1107, 0]
click at [59, 152] on icon "Press SPACE to select this row." at bounding box center [57, 149] width 6 height 6
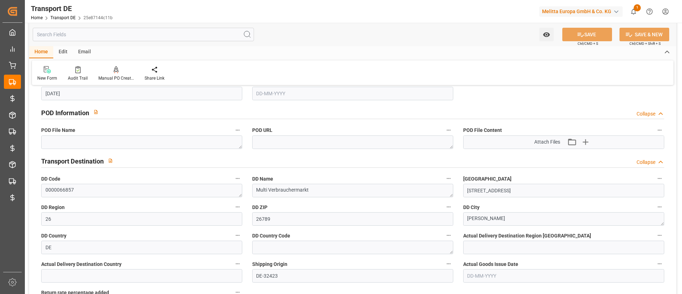
scroll to position [424, 0]
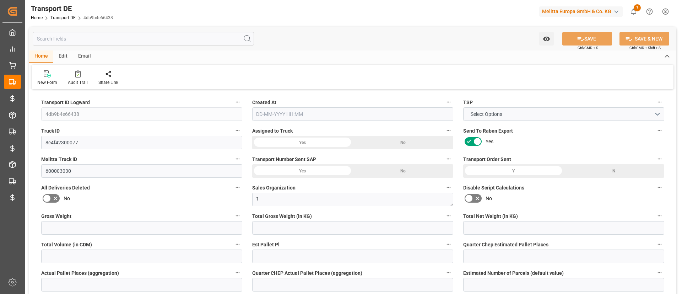
type input "4035.16"
type input "3408.74"
type input "2599.608"
type input "20132.448"
type input "12"
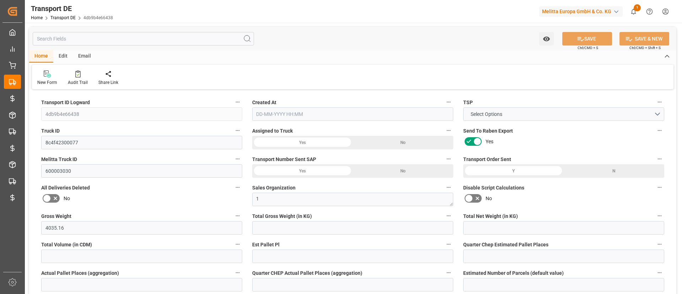
type input "0"
type input "12"
type input "0"
type input "1"
type input "25"
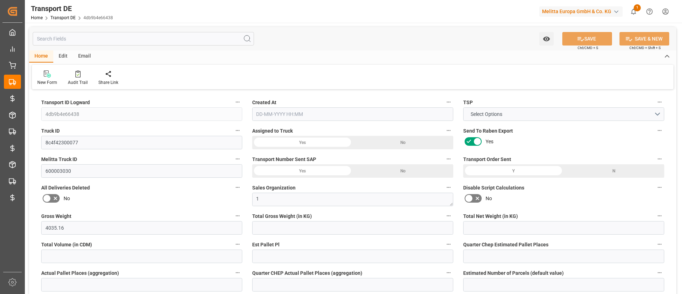
type input "25"
type input "12"
type input "654"
type input "0"
type input "339"
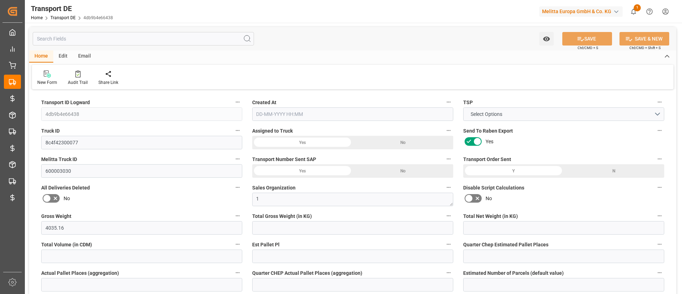
type input "64.527"
type input "339"
type input "39"
type input "25"
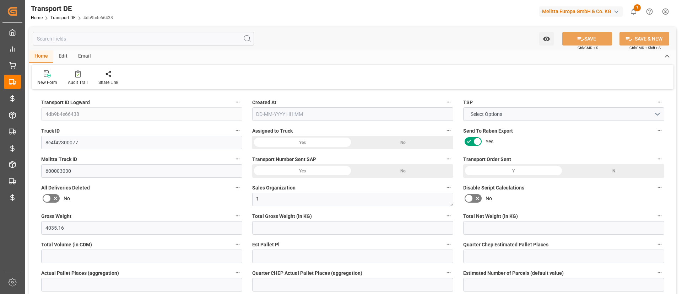
type input "0"
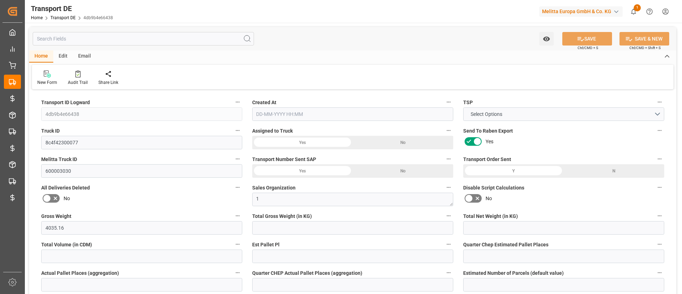
type input "0"
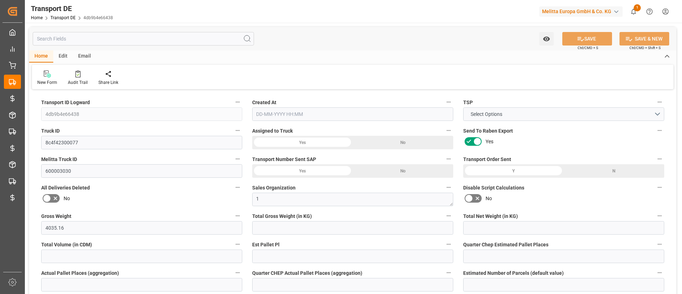
type input "0"
type input "3408.74"
type input "10767.6795"
type input "21"
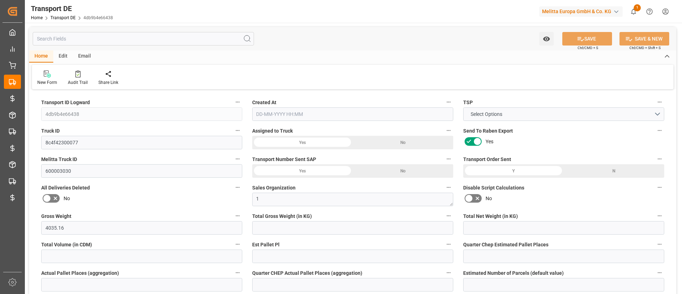
type input "80"
type input "0"
type input "1"
type input "24"
type input "0"
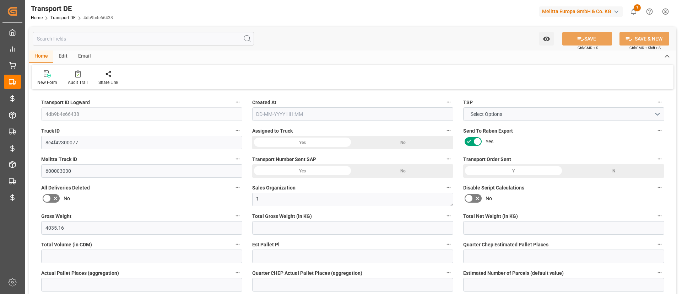
type input "0"
type input "1"
type input "0"
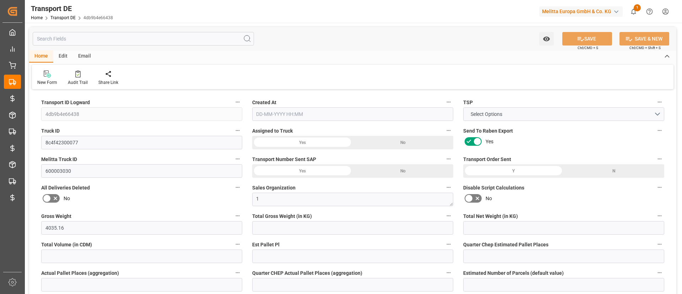
type input "1542"
type input "403.527"
type input "339"
type input "[DATE] 21:01"
type input "[DATE]"
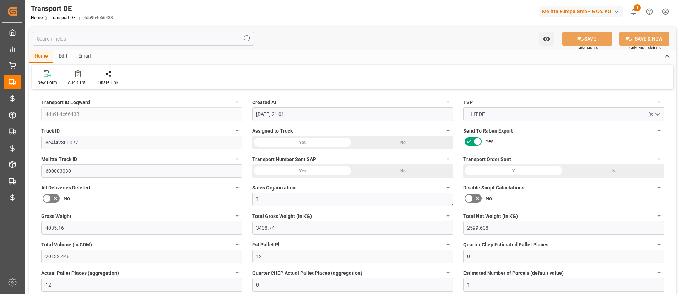
type input "[DATE]"
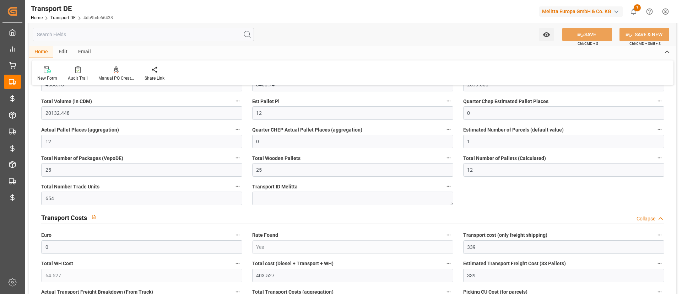
scroll to position [402, 0]
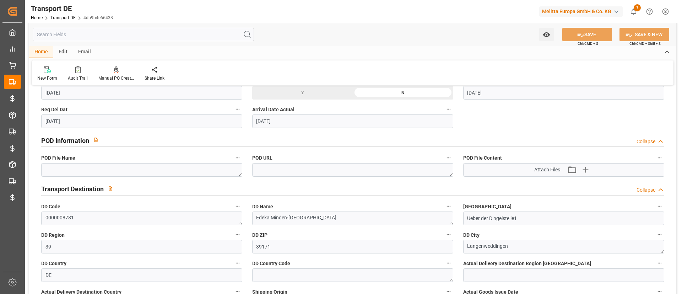
click at [168, 175] on div "POD File Name" at bounding box center [141, 165] width 211 height 28
click at [168, 175] on textarea at bounding box center [141, 169] width 201 height 13
click at [239, 160] on icon "button" at bounding box center [238, 158] width 6 height 6
click at [296, 156] on div at bounding box center [341, 147] width 682 height 294
